Goal: Information Seeking & Learning: Learn about a topic

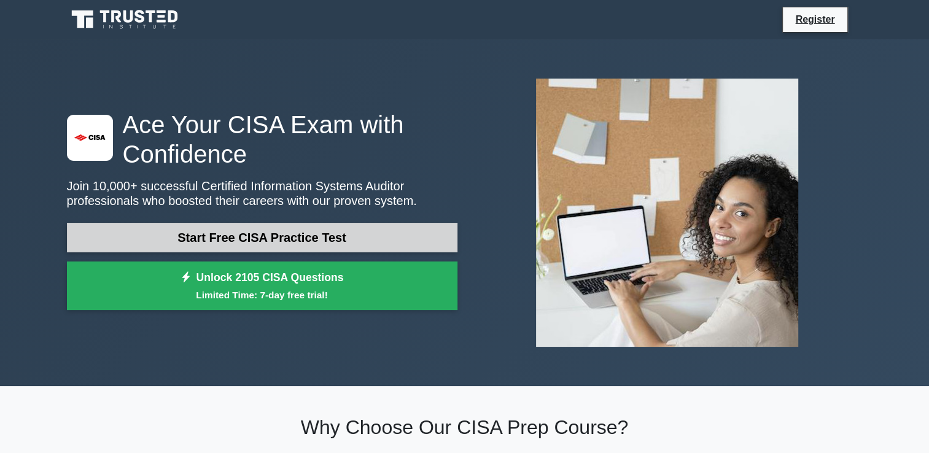
click at [291, 240] on link "Start Free CISA Practice Test" at bounding box center [262, 237] width 390 height 29
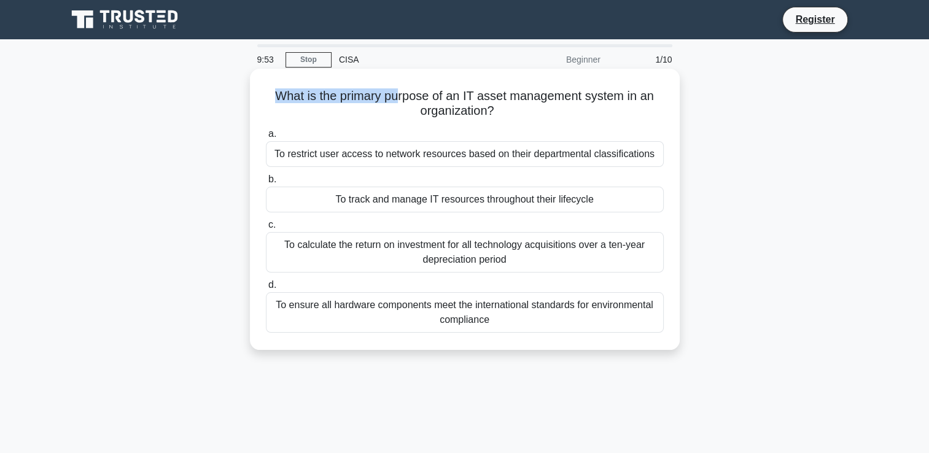
drag, startPoint x: 274, startPoint y: 96, endPoint x: 401, endPoint y: 97, distance: 126.5
click at [401, 97] on h5 "What is the primary purpose of an IT asset management system in an organization…" at bounding box center [465, 103] width 400 height 31
drag, startPoint x: 401, startPoint y: 97, endPoint x: 414, endPoint y: 100, distance: 13.3
click at [414, 100] on h5 "What is the primary purpose of an IT asset management system in an organization…" at bounding box center [465, 103] width 400 height 31
drag, startPoint x: 268, startPoint y: 155, endPoint x: 643, endPoint y: 166, distance: 375.9
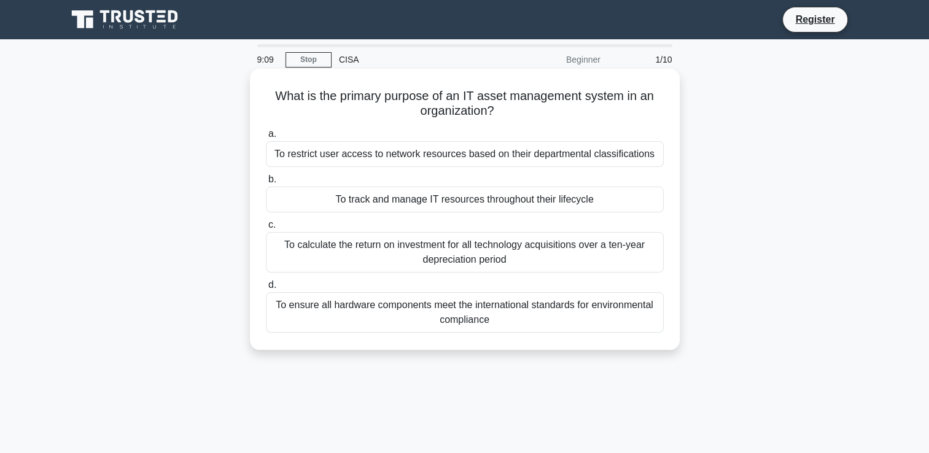
click at [643, 166] on div "To restrict user access to network resources based on their departmental classi…" at bounding box center [465, 154] width 398 height 26
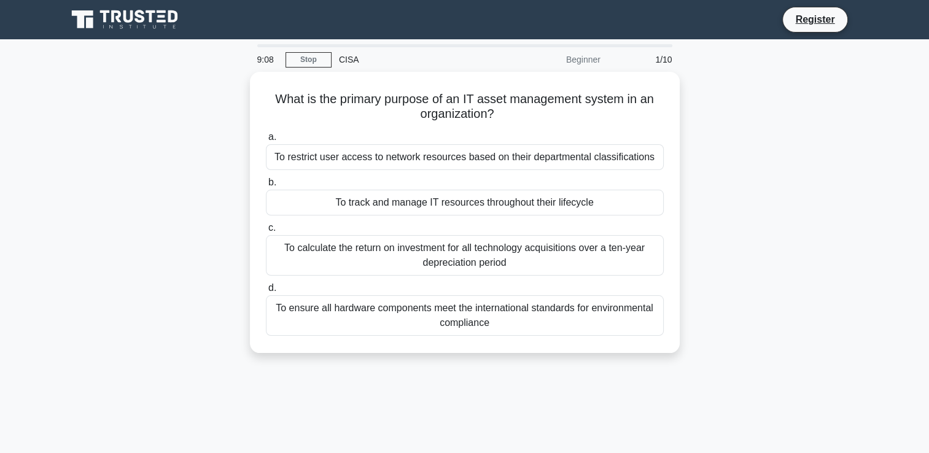
drag, startPoint x: 643, startPoint y: 166, endPoint x: 734, endPoint y: 174, distance: 91.3
click at [747, 171] on div "What is the primary purpose of an IT asset management system in an organization…" at bounding box center [465, 220] width 810 height 296
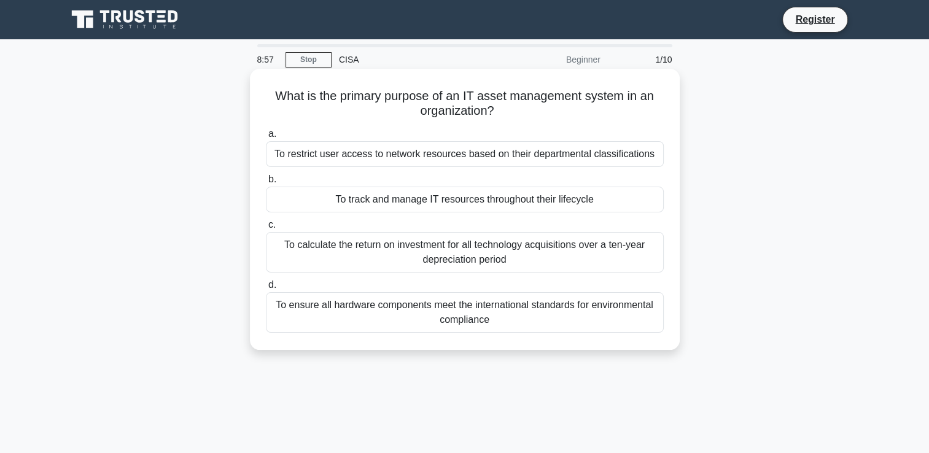
drag, startPoint x: 428, startPoint y: 200, endPoint x: 594, endPoint y: 208, distance: 165.9
click at [594, 208] on div "To track and manage IT resources throughout their lifecycle" at bounding box center [465, 200] width 398 height 26
drag, startPoint x: 275, startPoint y: 244, endPoint x: 387, endPoint y: 244, distance: 111.7
click at [387, 244] on div "To calculate the return on investment for all technology acquisitions over a te…" at bounding box center [465, 252] width 398 height 41
click at [489, 318] on div "To ensure all hardware components meet the international standards for environm…" at bounding box center [465, 312] width 398 height 41
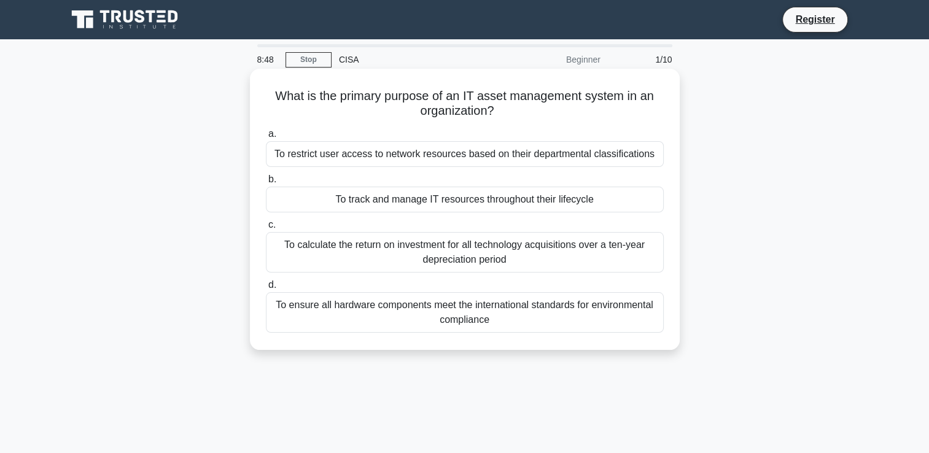
click at [266, 289] on input "d. To ensure all hardware components meet the international standards for envir…" at bounding box center [266, 285] width 0 height 8
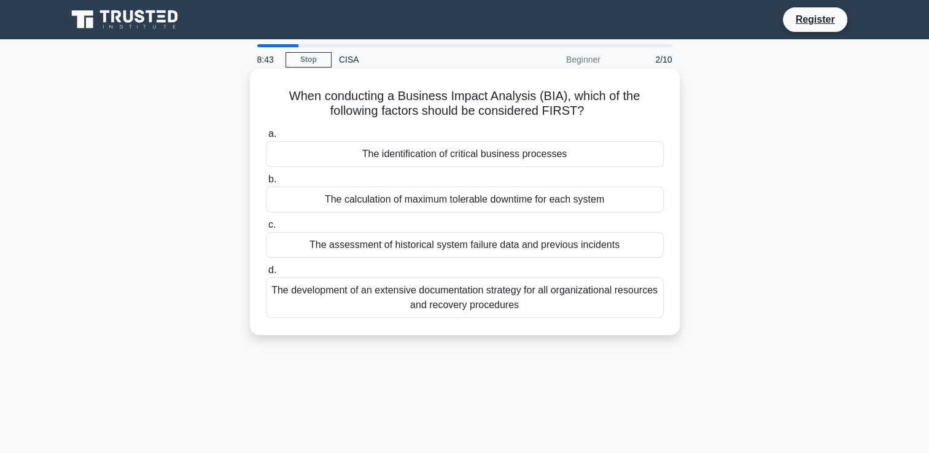
click at [354, 94] on h5 "When conducting a Business Impact Analysis (BIA), which of the following factor…" at bounding box center [465, 103] width 400 height 31
copy h5 "conducting"
drag, startPoint x: 353, startPoint y: 103, endPoint x: 339, endPoint y: 103, distance: 14.1
click at [353, 103] on h5 "When conducting a Business Impact Analysis (BIA), which of the following factor…" at bounding box center [465, 103] width 400 height 31
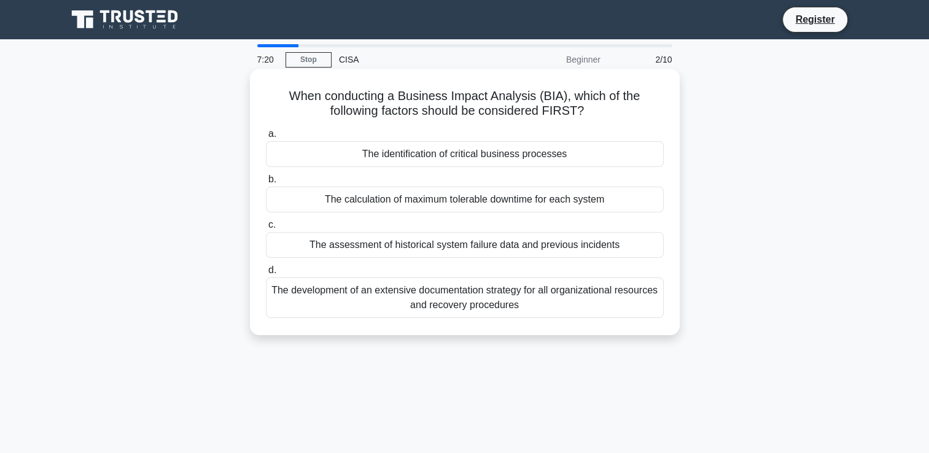
drag, startPoint x: 565, startPoint y: 107, endPoint x: 577, endPoint y: 97, distance: 15.7
click at [577, 97] on h5 "When conducting a Business Impact Analysis (BIA), which of the following factor…" at bounding box center [465, 103] width 400 height 31
click at [485, 111] on h5 "When conducting a Business Impact Analysis (BIA), which of the following factor…" at bounding box center [465, 103] width 400 height 31
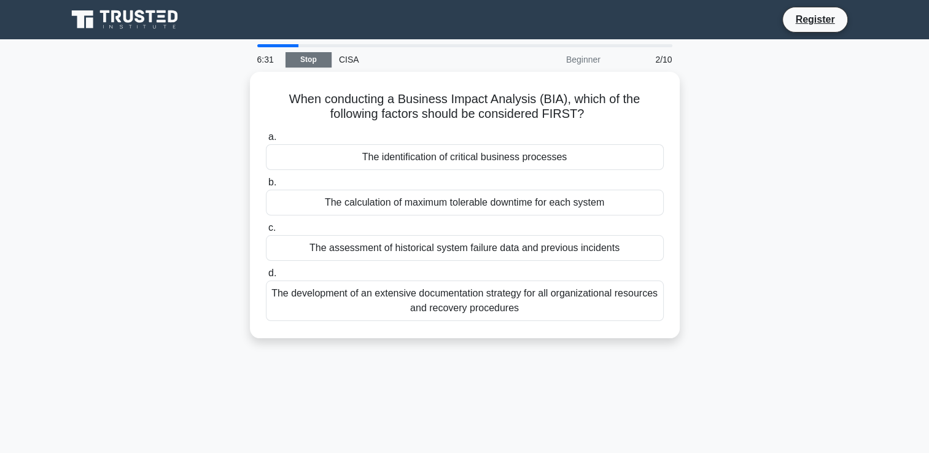
click at [304, 58] on link "Stop" at bounding box center [308, 59] width 46 height 15
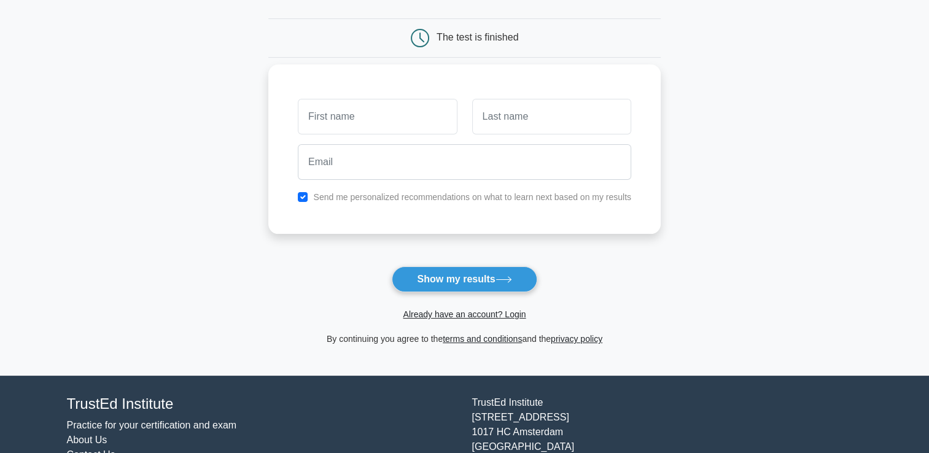
scroll to position [163, 0]
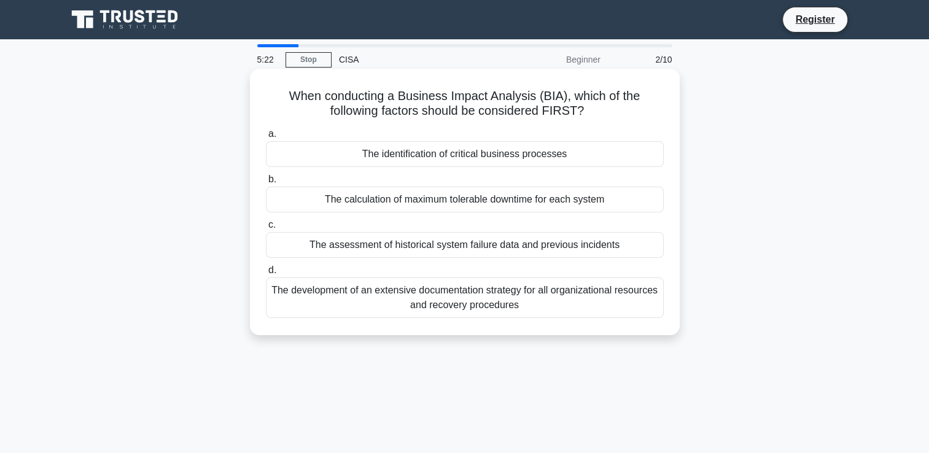
click at [486, 151] on div "The identification of critical business processes" at bounding box center [465, 154] width 398 height 26
click at [266, 138] on input "a. The identification of critical business processes" at bounding box center [266, 134] width 0 height 8
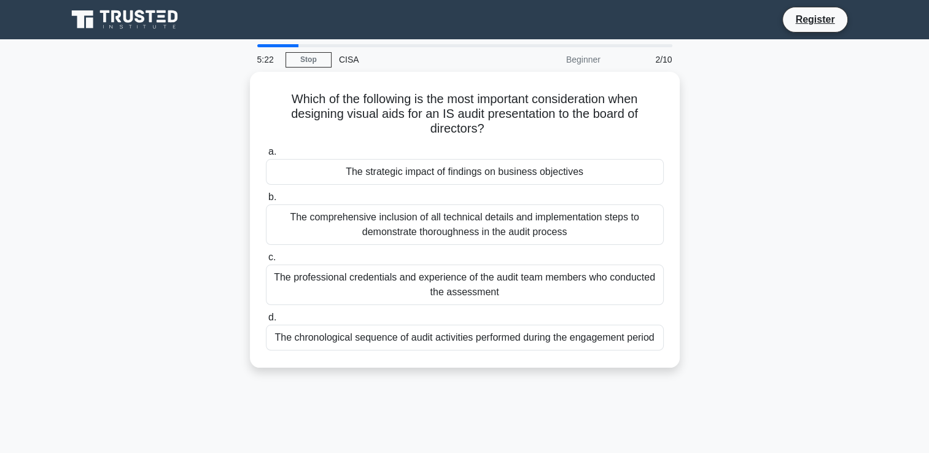
click at [486, 151] on label "a. The strategic impact of findings on business objectives" at bounding box center [465, 164] width 398 height 41
click at [266, 151] on input "a. The strategic impact of findings on business objectives" at bounding box center [266, 152] width 0 height 8
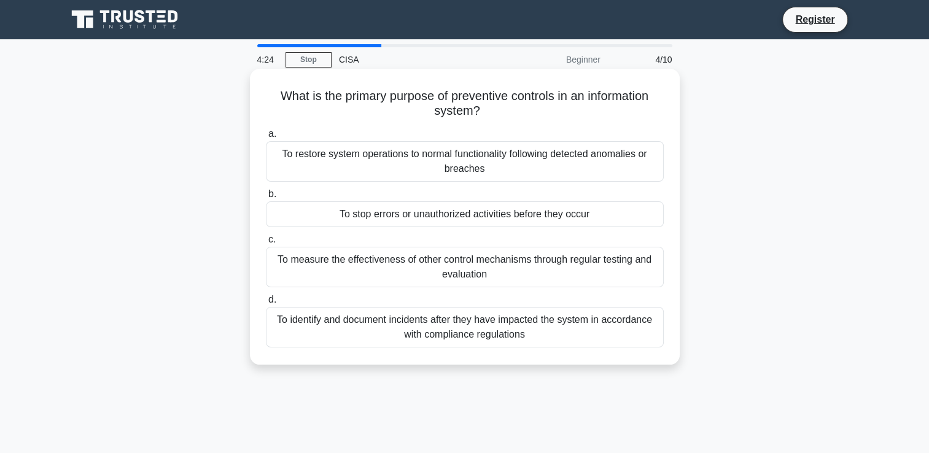
click at [533, 222] on div "To stop errors or unauthorized activities before they occur" at bounding box center [465, 214] width 398 height 26
click at [266, 198] on input "b. To stop errors or unauthorized activities before they occur" at bounding box center [266, 194] width 0 height 8
